Goal: Obtain resource: Download file/media

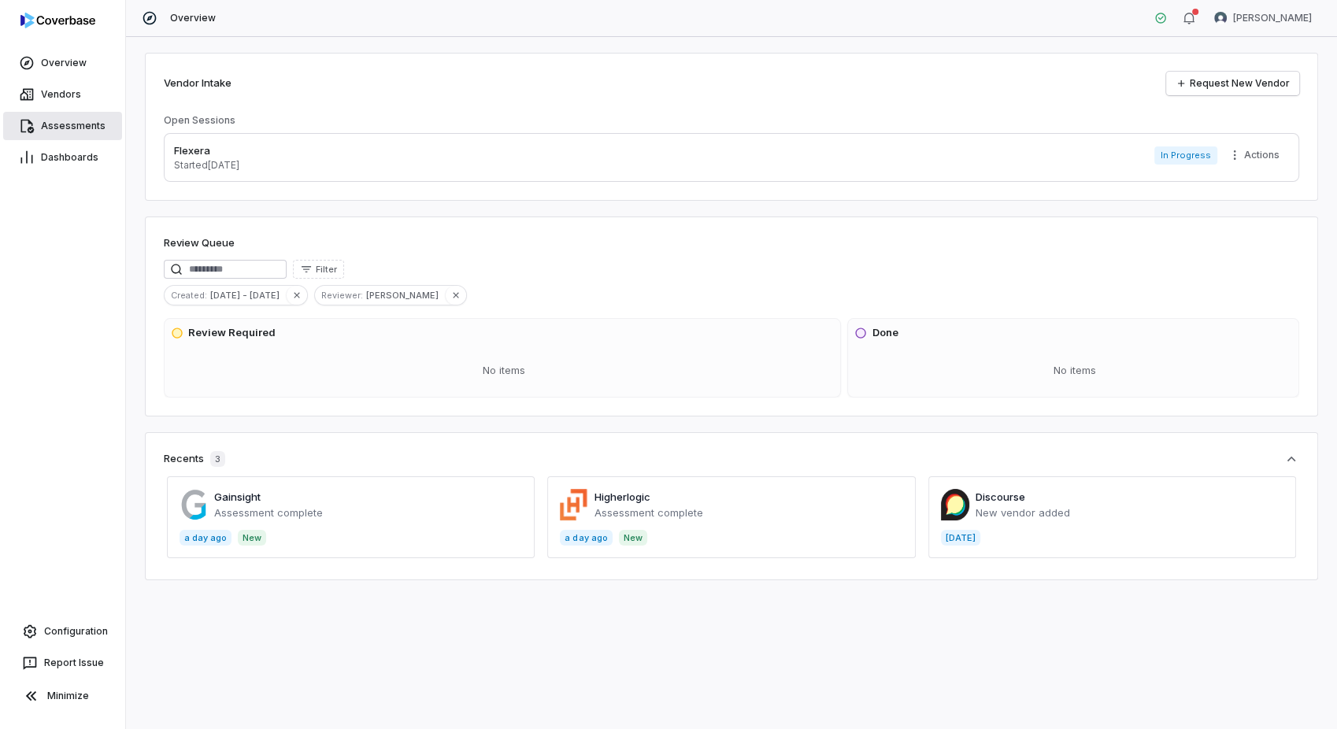
click at [78, 132] on span "Assessments" at bounding box center [73, 126] width 65 height 13
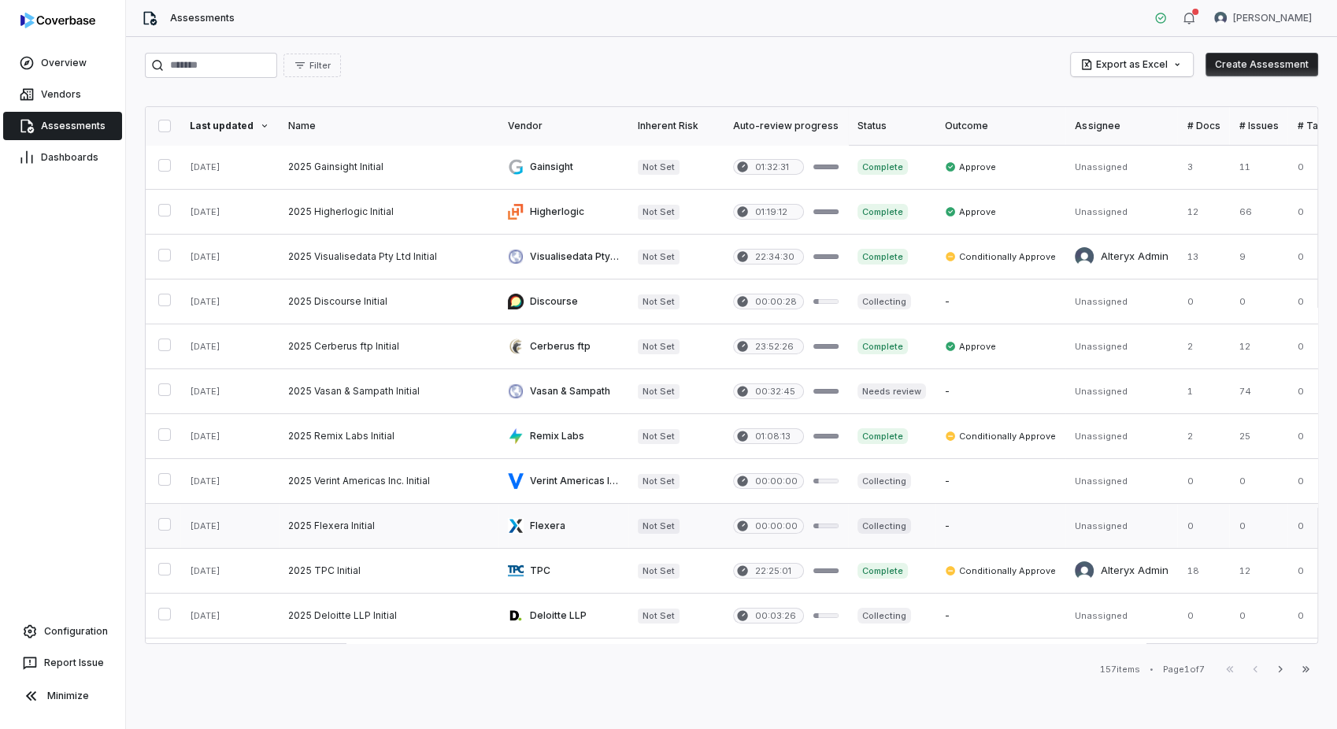
click at [567, 520] on link at bounding box center [563, 526] width 130 height 44
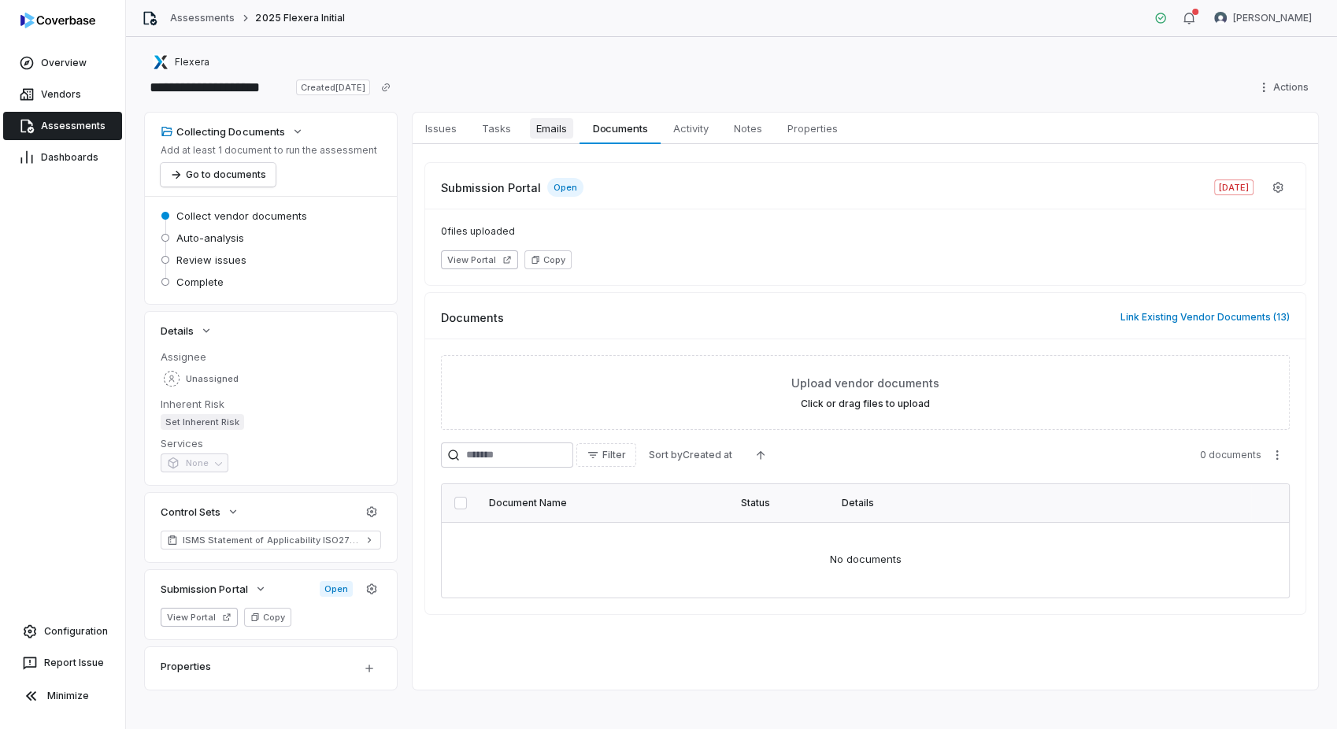
click at [526, 127] on link "Emails Emails" at bounding box center [552, 129] width 56 height 32
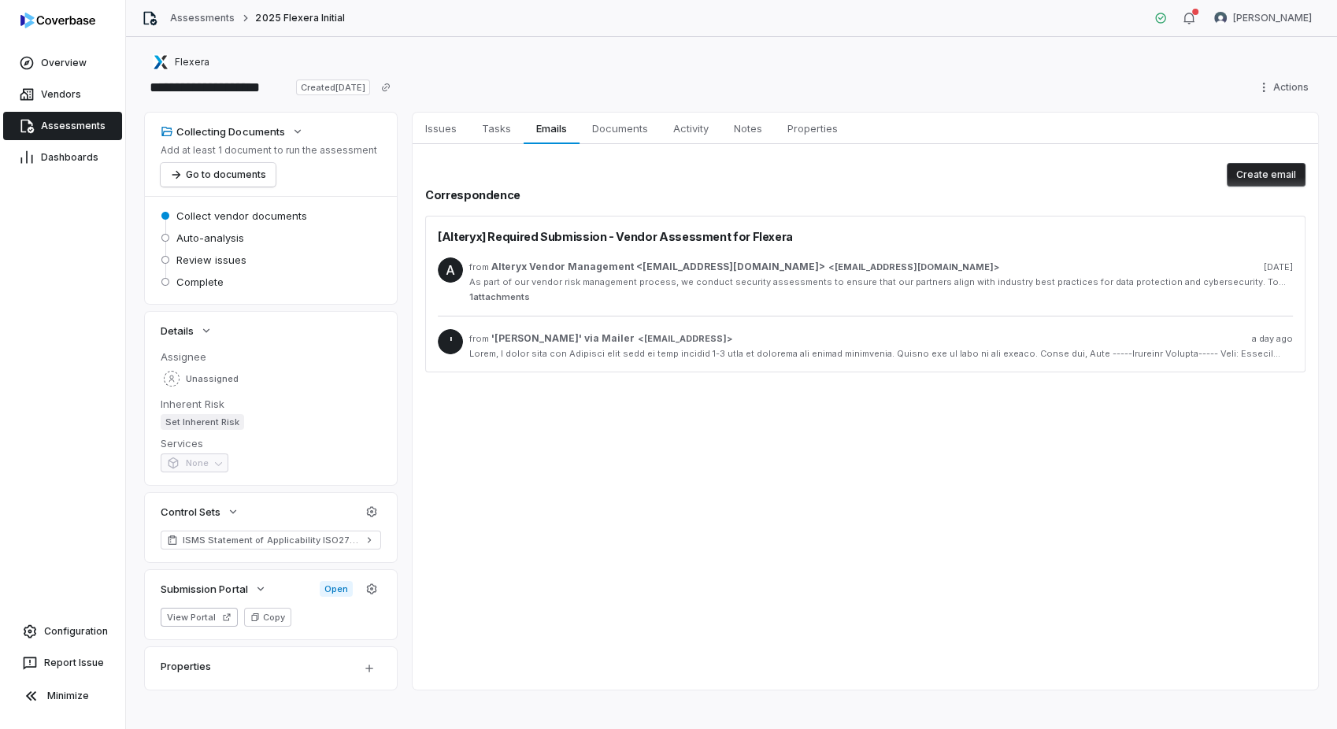
click at [743, 272] on span "Alteryx Vendor Management <[EMAIL_ADDRESS][DOMAIN_NAME]>" at bounding box center [658, 267] width 334 height 13
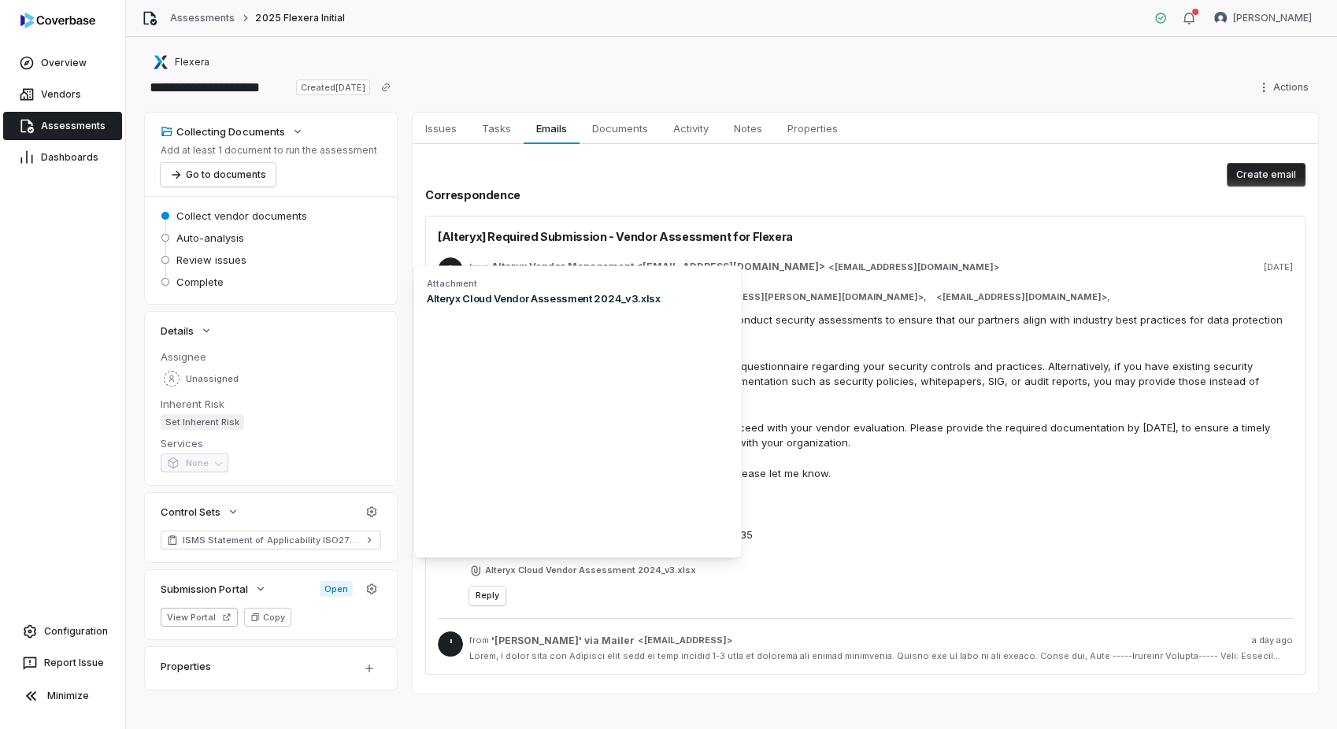
click at [643, 570] on span "Alteryx Cloud Vendor Assessment 2024_v3.xlsx" at bounding box center [590, 571] width 211 height 12
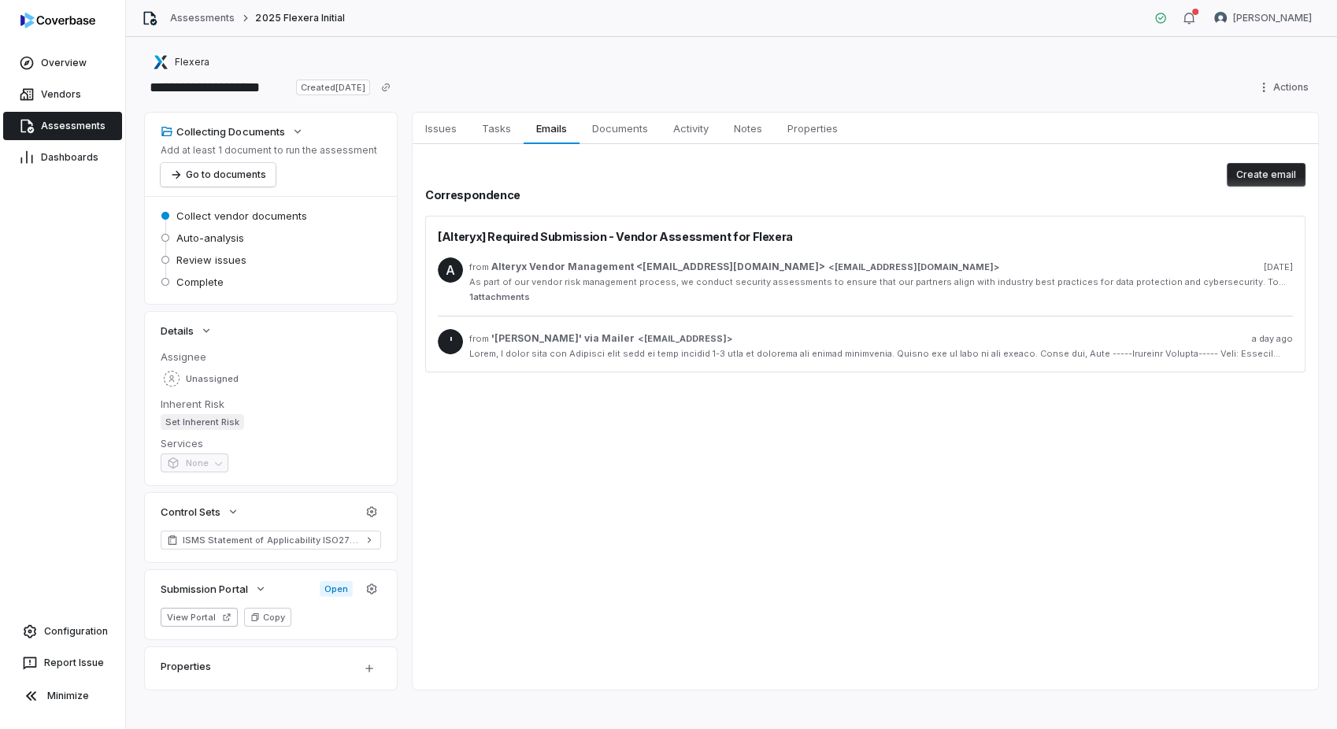
click at [83, 121] on span "Assessments" at bounding box center [73, 126] width 65 height 13
